Goal: Information Seeking & Learning: Learn about a topic

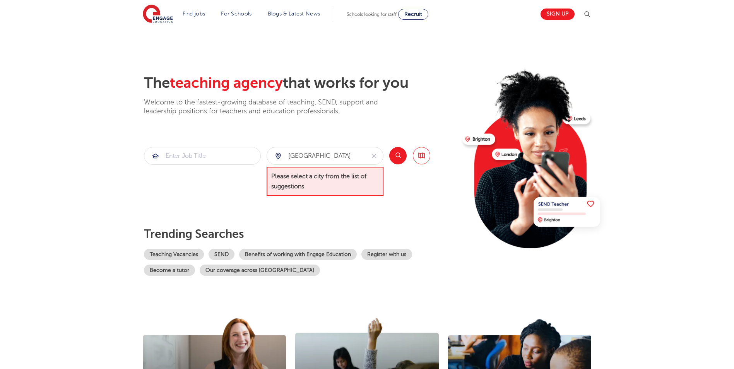
click at [399, 154] on button "Search" at bounding box center [397, 155] width 17 height 17
drag, startPoint x: 302, startPoint y: 152, endPoint x: 251, endPoint y: 143, distance: 51.7
click at [251, 143] on div "The teaching agency that works for you Welcome to the fastest-growing database …" at bounding box center [300, 174] width 312 height 201
click at [401, 160] on button "Search" at bounding box center [397, 155] width 17 height 17
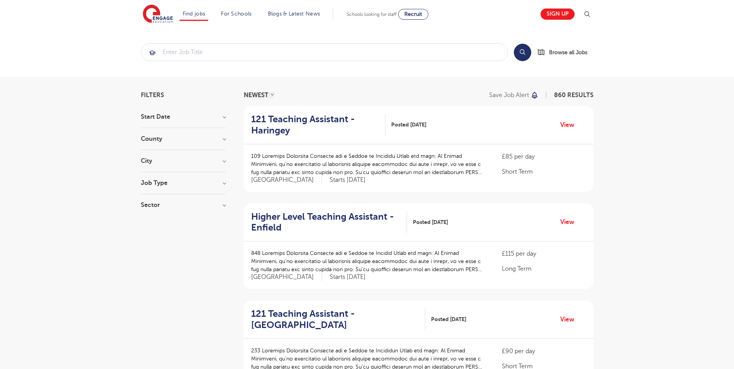
click at [220, 159] on h3 "City" at bounding box center [183, 161] width 85 height 6
click at [149, 244] on button "Show more" at bounding box center [157, 247] width 33 height 7
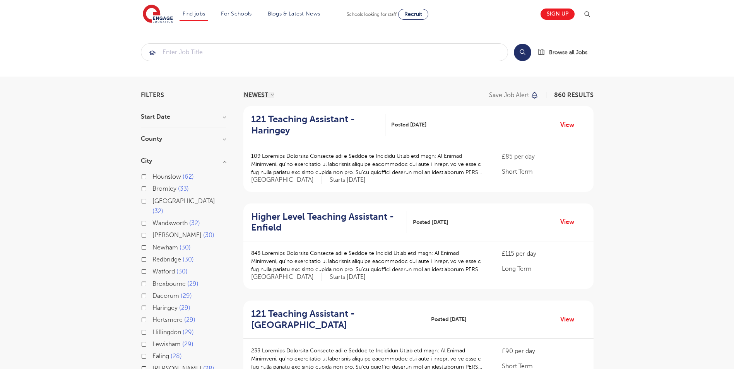
click at [152, 218] on label "Wandsworth 32" at bounding box center [176, 223] width 48 height 10
click at [152, 220] on input "Wandsworth 32" at bounding box center [154, 222] width 5 height 5
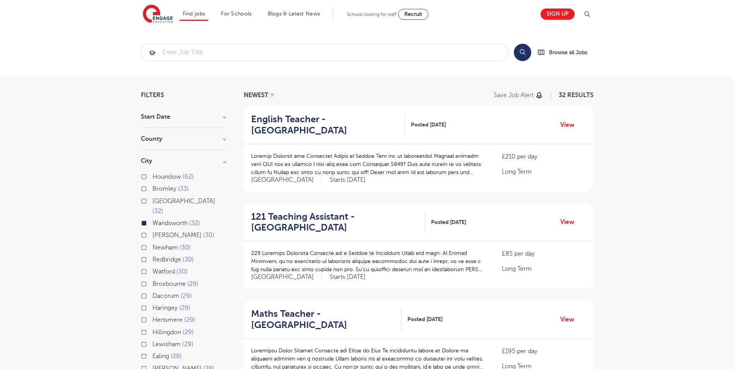
click at [152, 218] on label "Wandsworth 32" at bounding box center [176, 223] width 48 height 10
click at [152, 220] on input "Wandsworth 32" at bounding box center [154, 222] width 5 height 5
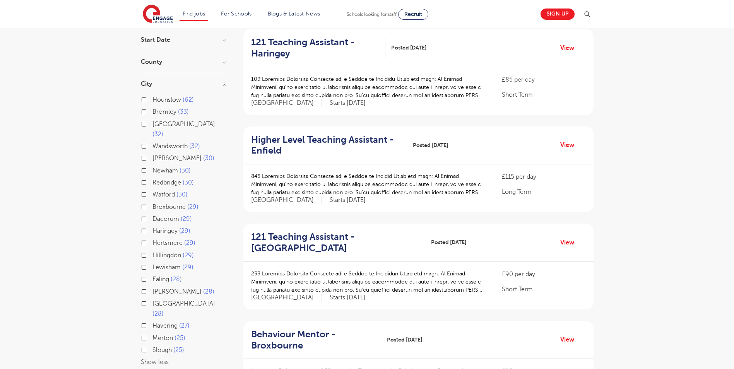
scroll to position [77, 0]
click at [152, 262] on label "Lewisham 29" at bounding box center [172, 267] width 41 height 10
click at [152, 263] on input "Lewisham 29" at bounding box center [154, 265] width 5 height 5
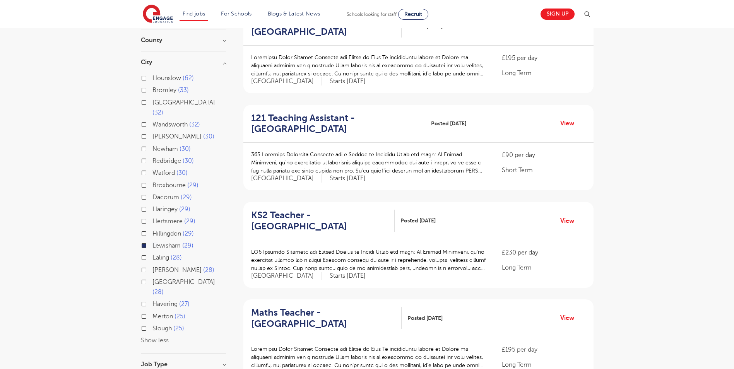
scroll to position [116, 0]
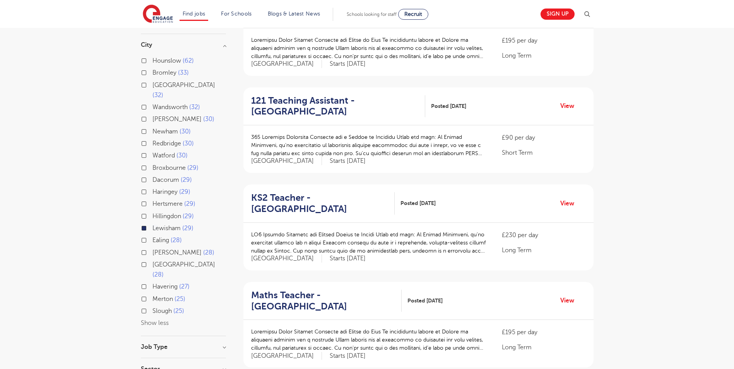
click at [152, 72] on label "Bromley 33" at bounding box center [170, 73] width 36 height 10
click at [152, 72] on input "Bromley 33" at bounding box center [154, 71] width 5 height 5
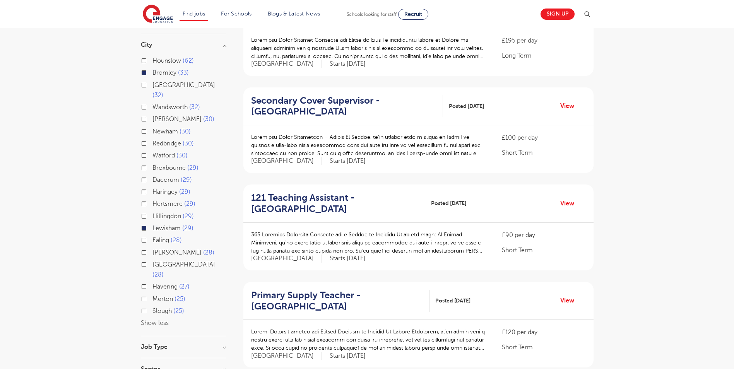
click at [152, 102] on label "Wandsworth 32" at bounding box center [176, 107] width 48 height 10
click at [152, 104] on input "Wandsworth 32" at bounding box center [154, 106] width 5 height 5
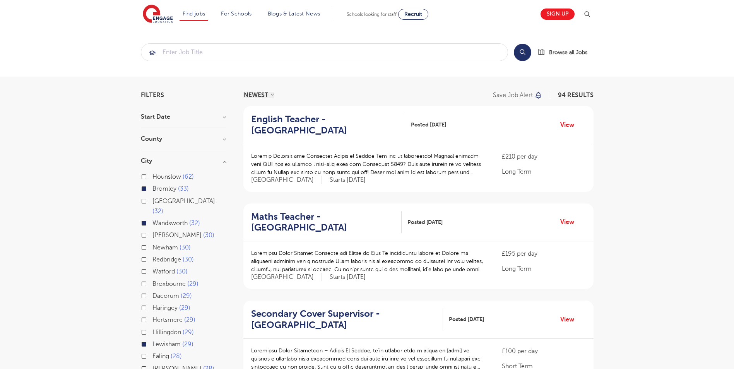
click at [223, 137] on h3 "County" at bounding box center [183, 139] width 85 height 6
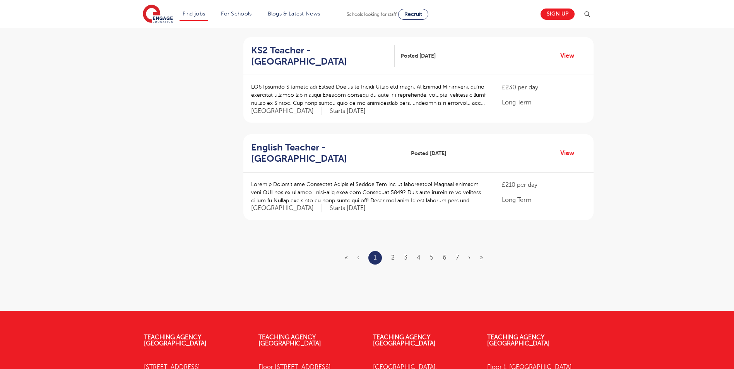
scroll to position [851, 0]
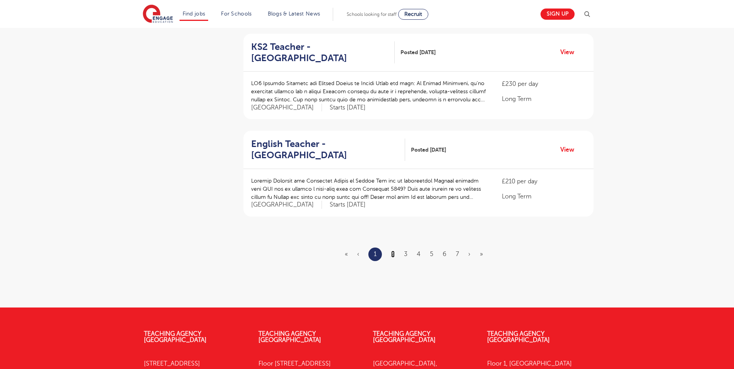
click at [394, 251] on link "2" at bounding box center [392, 254] width 3 height 7
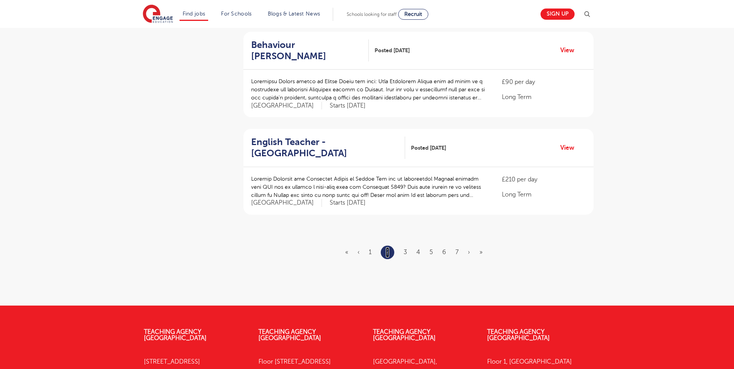
scroll to position [0, 0]
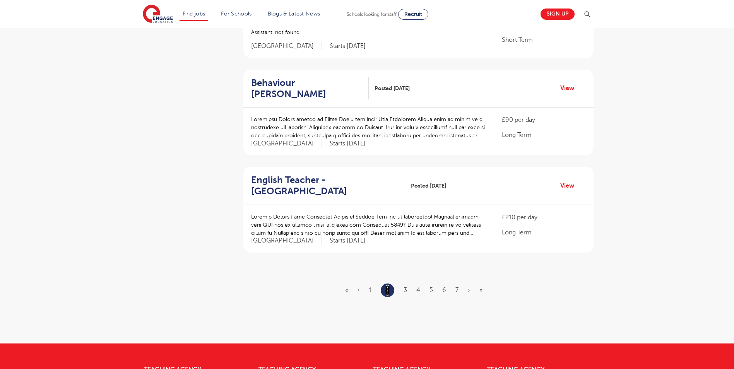
scroll to position [928, 0]
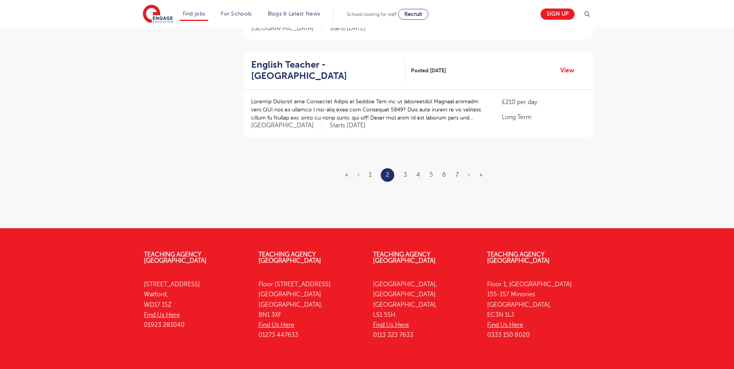
click at [401, 168] on ul "« ‹ 1 2 3 4 5 6 7 › »" at bounding box center [418, 175] width 147 height 14
click at [404, 171] on link "3" at bounding box center [404, 174] width 3 height 7
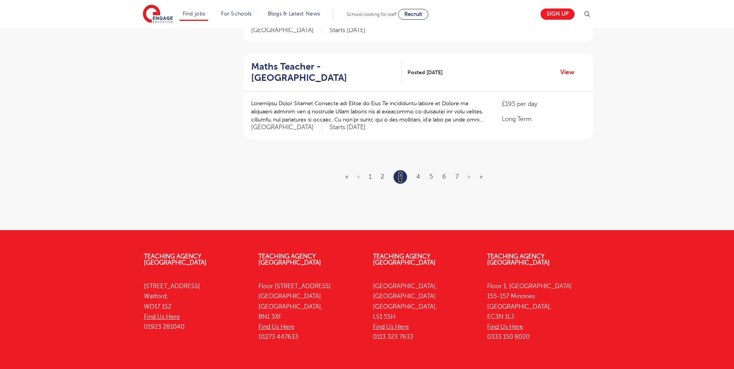
scroll to position [0, 0]
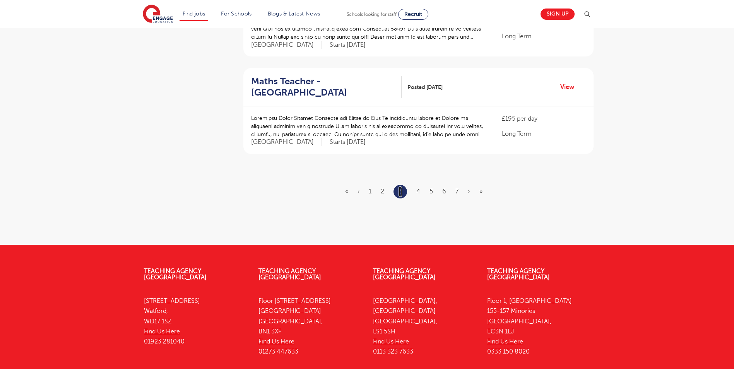
scroll to position [928, 0]
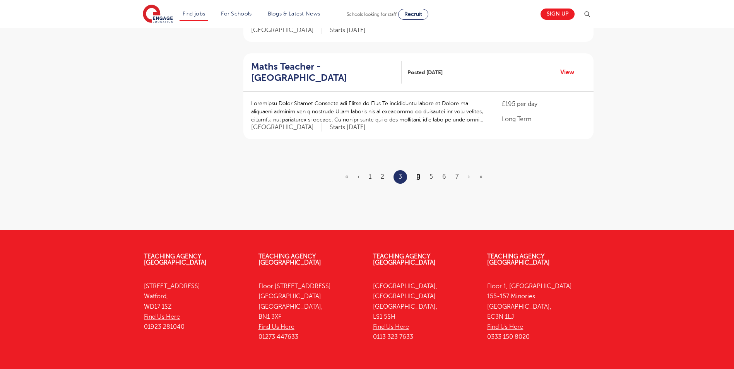
click at [418, 173] on link "4" at bounding box center [418, 176] width 4 height 7
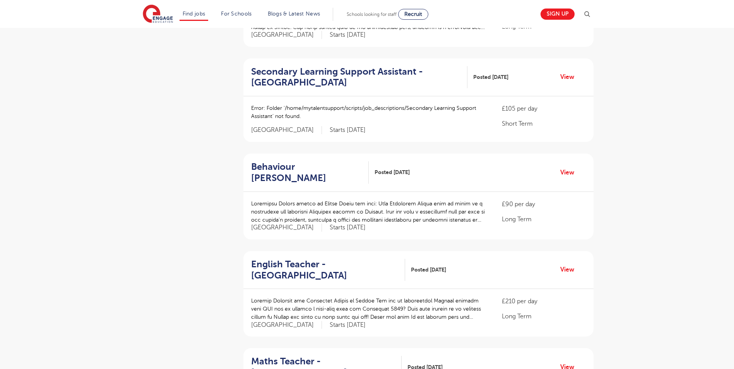
scroll to position [696, 0]
